Goal: Find specific page/section: Find specific page/section

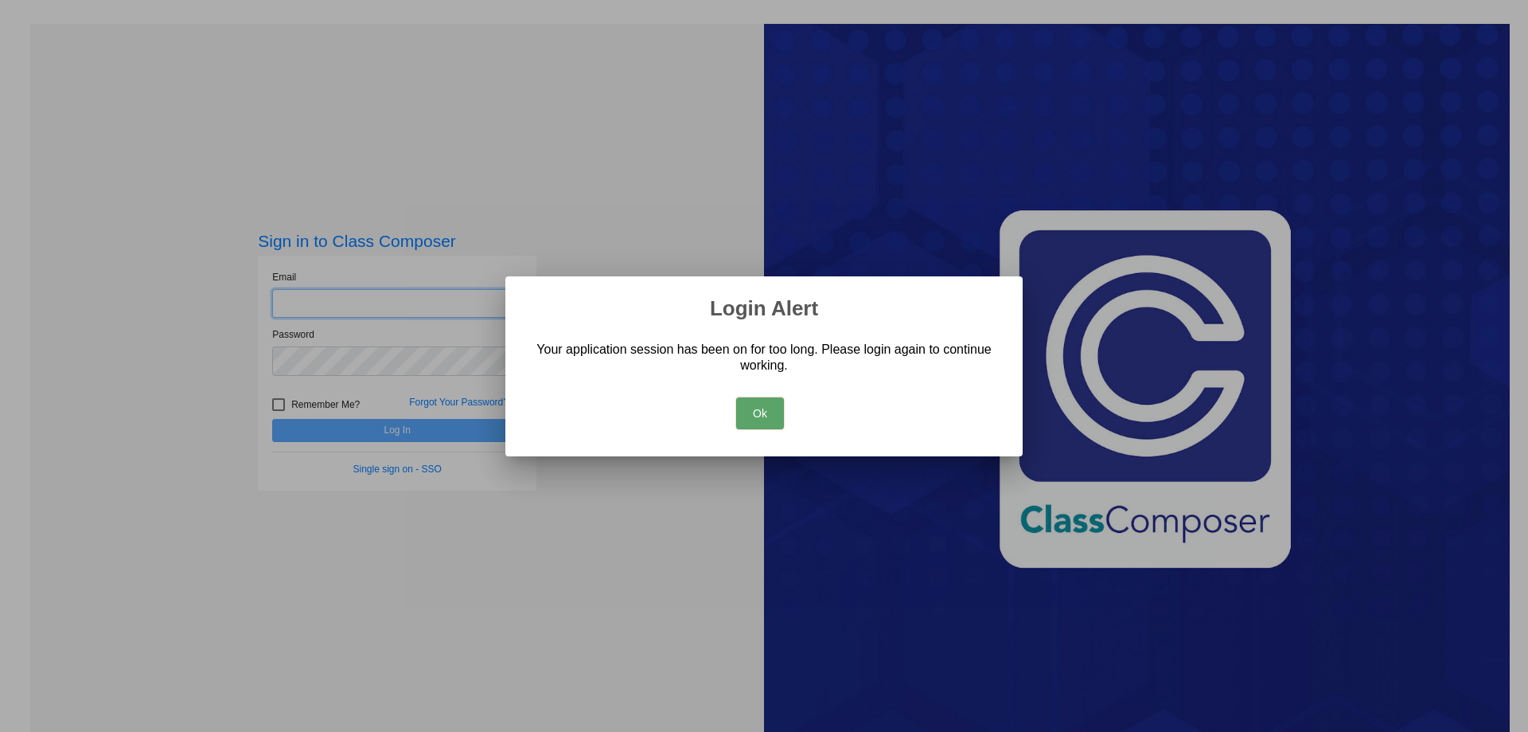
type input "careya@hudson.k12.oh.us"
click at [767, 422] on button "Ok" at bounding box center [760, 413] width 48 height 32
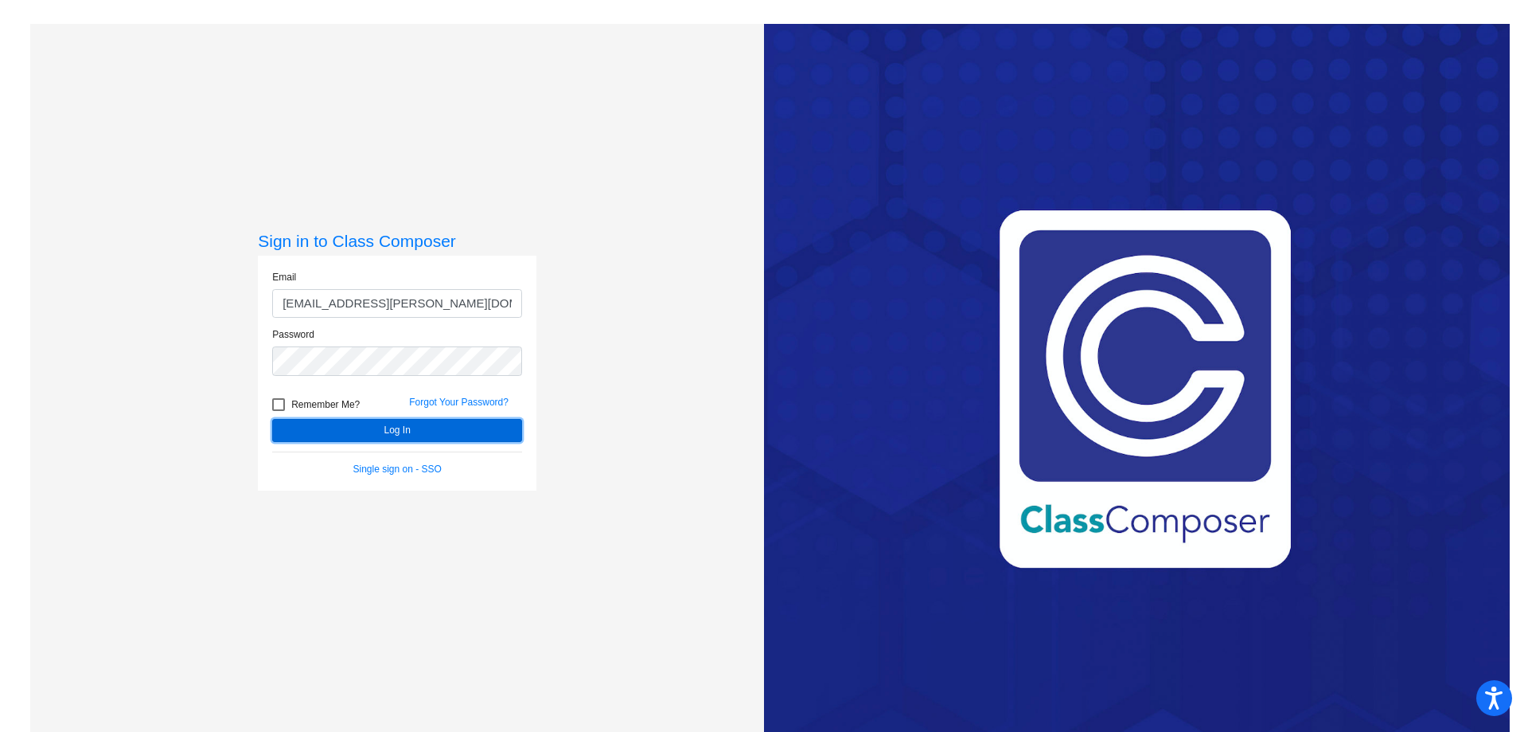
click at [383, 431] on button "Log In" at bounding box center [397, 430] width 250 height 23
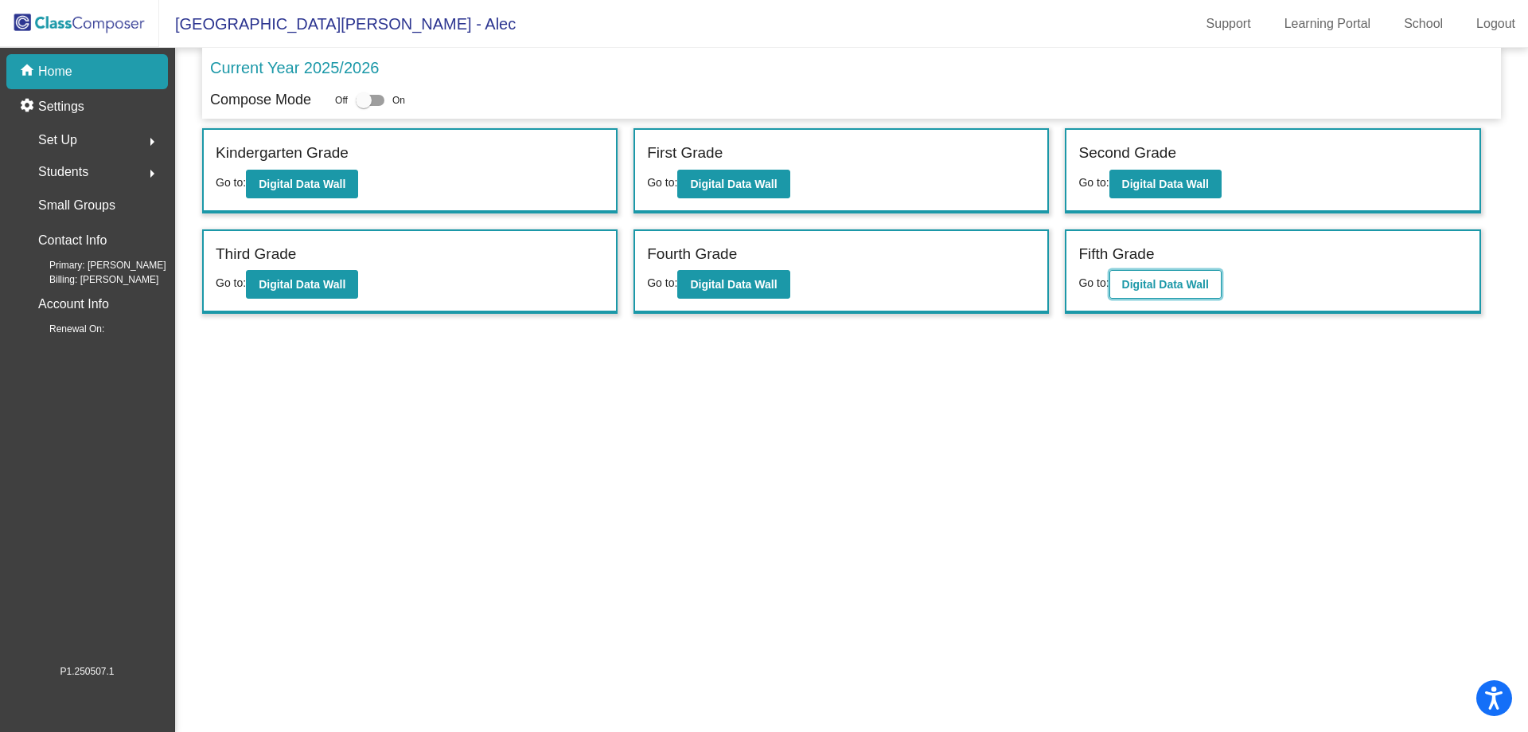
click at [1180, 291] on b "Digital Data Wall" at bounding box center [1165, 284] width 87 height 13
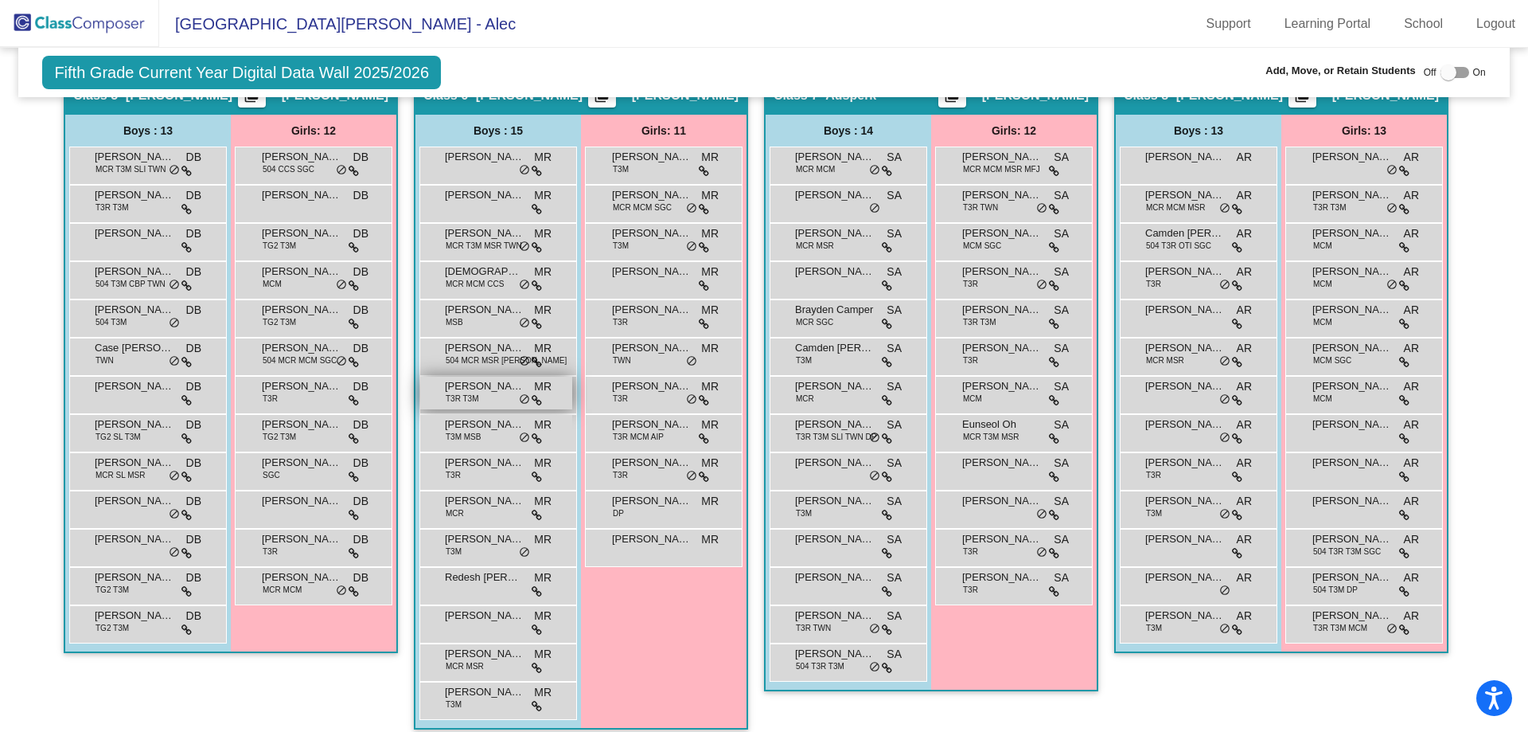
scroll to position [1228, 0]
